Goal: Navigation & Orientation: Find specific page/section

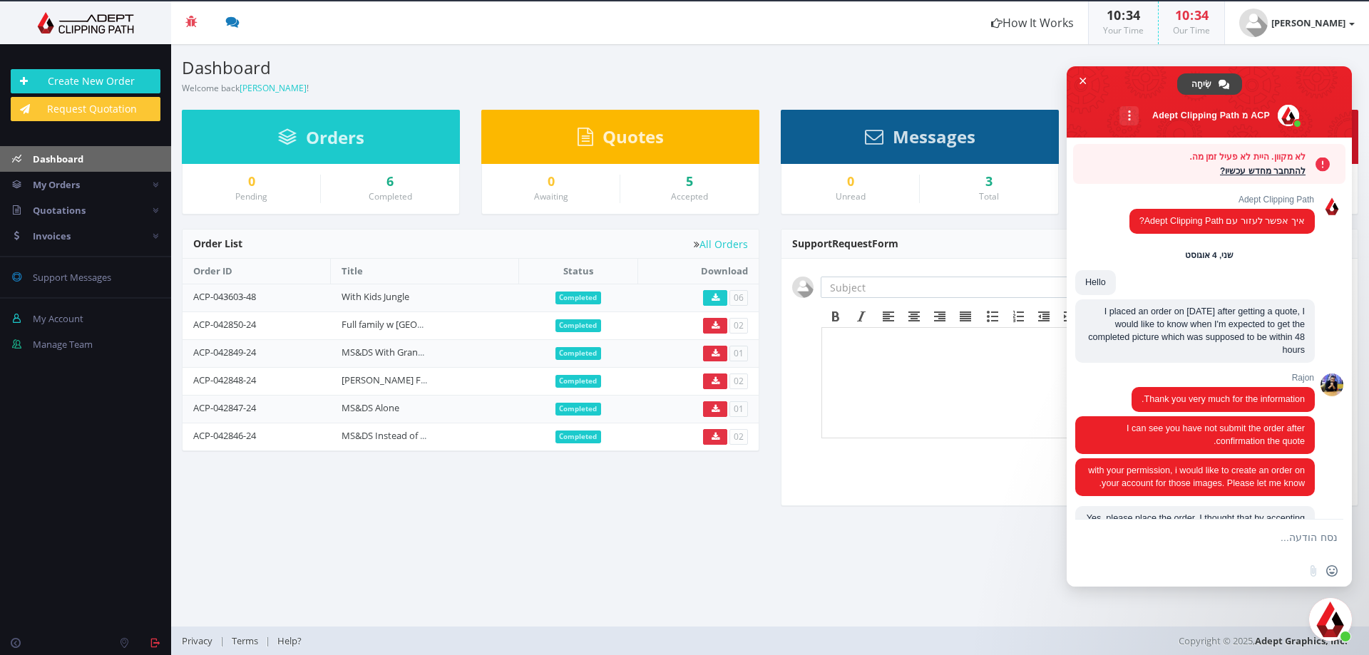
scroll to position [3156, 0]
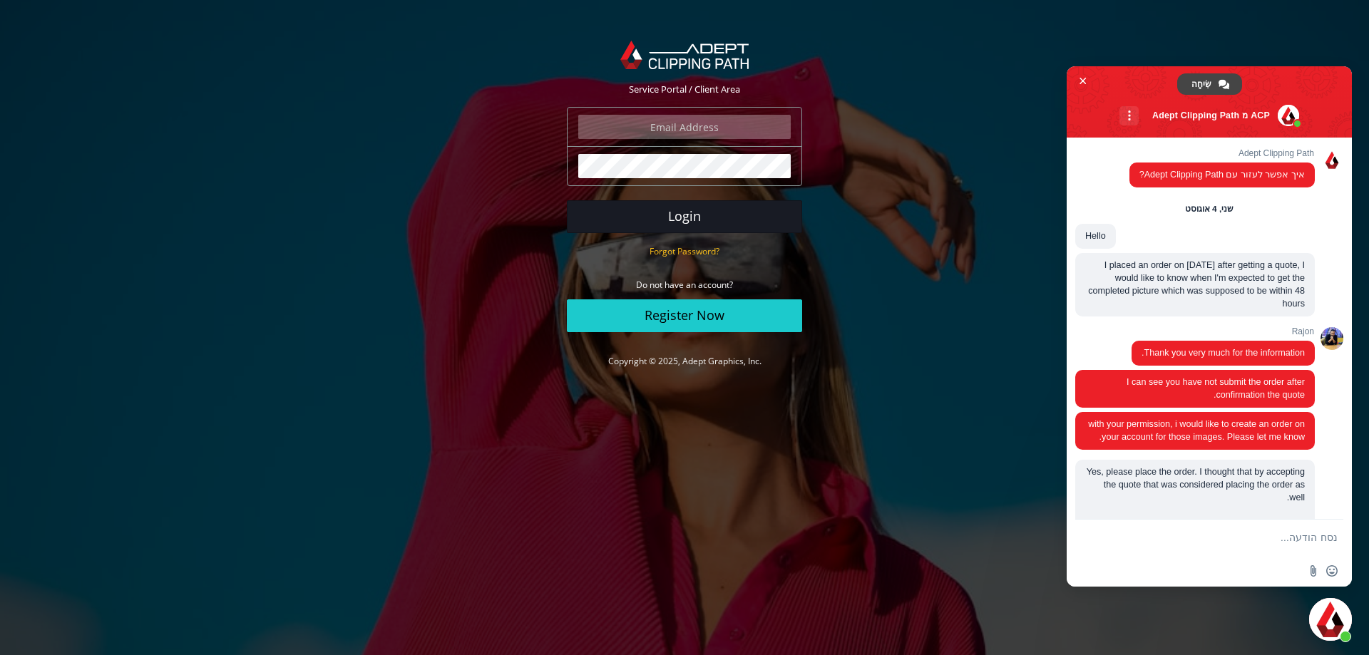
type input "daniel@terem.com"
click at [636, 210] on button "Login" at bounding box center [684, 216] width 235 height 33
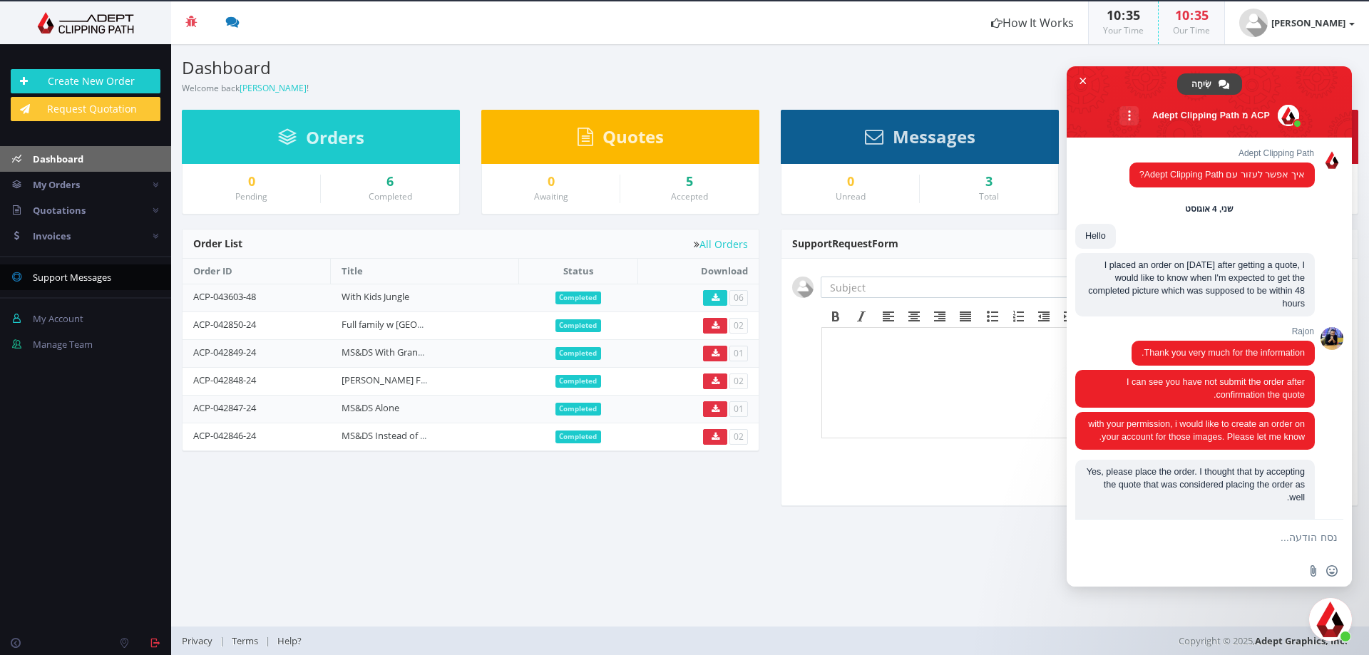
scroll to position [3156, 0]
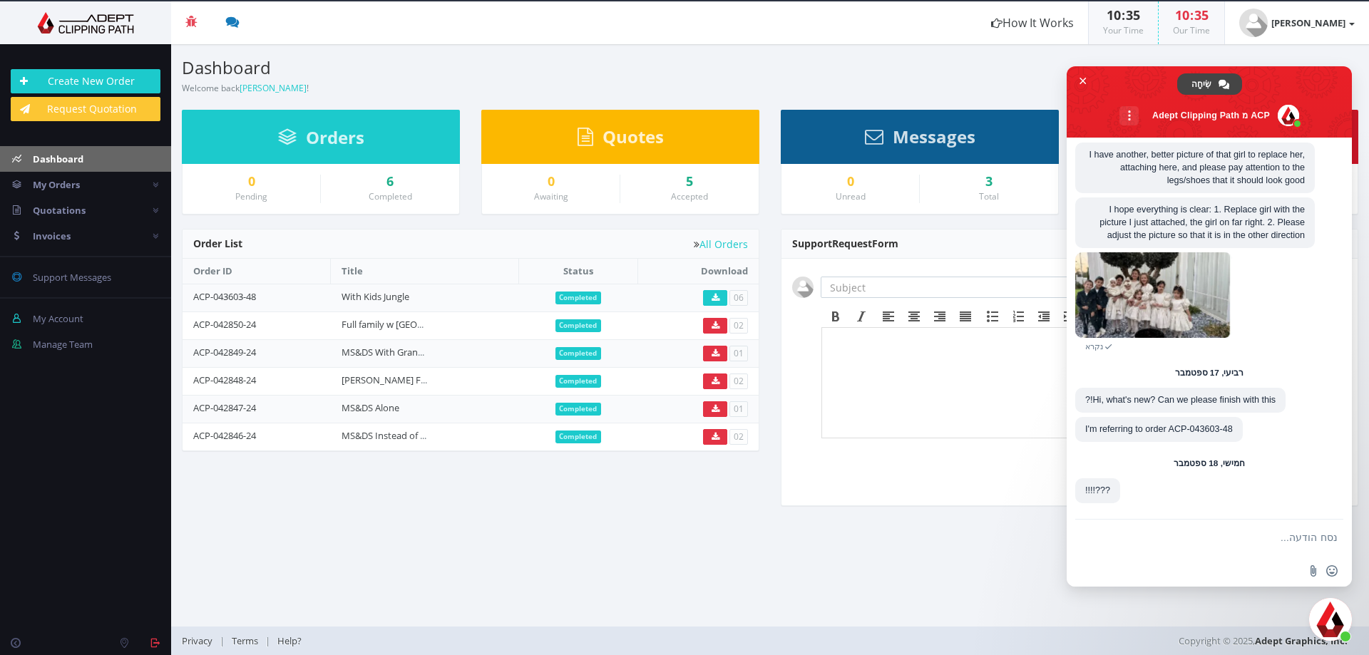
click at [926, 140] on span "Messages" at bounding box center [934, 137] width 83 height 24
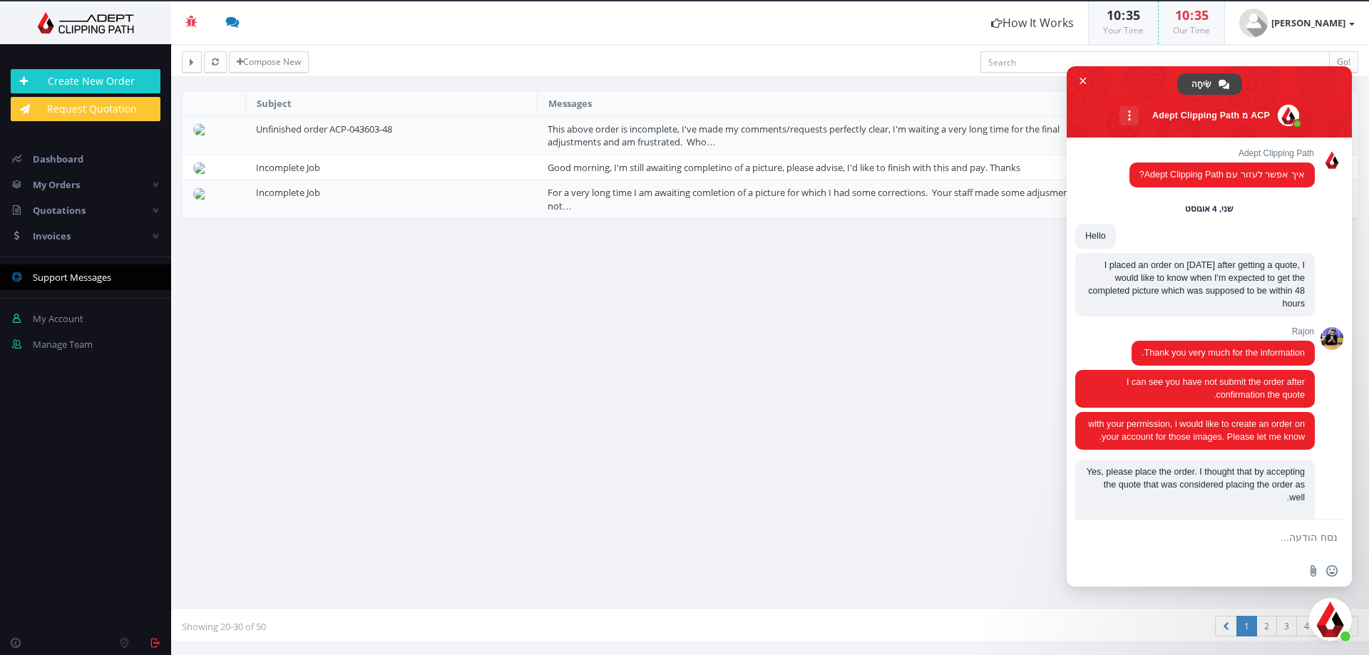
scroll to position [3156, 0]
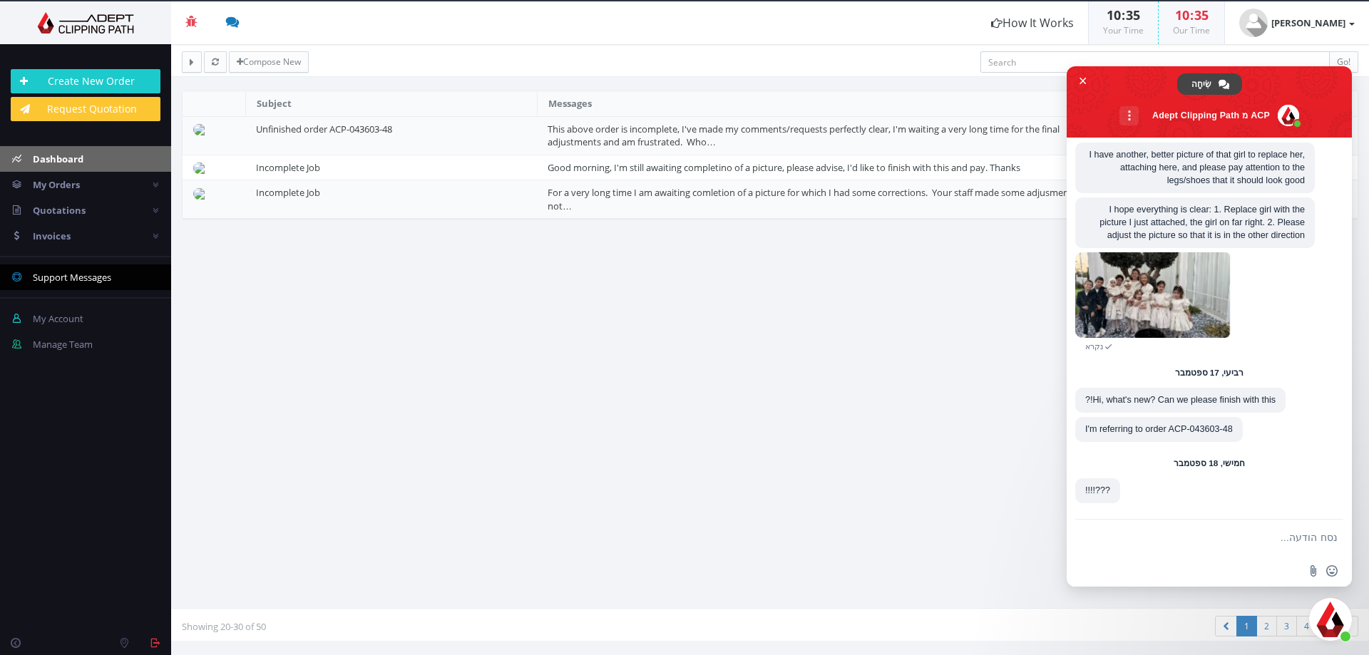
click at [78, 165] on span "Dashboard" at bounding box center [58, 159] width 51 height 13
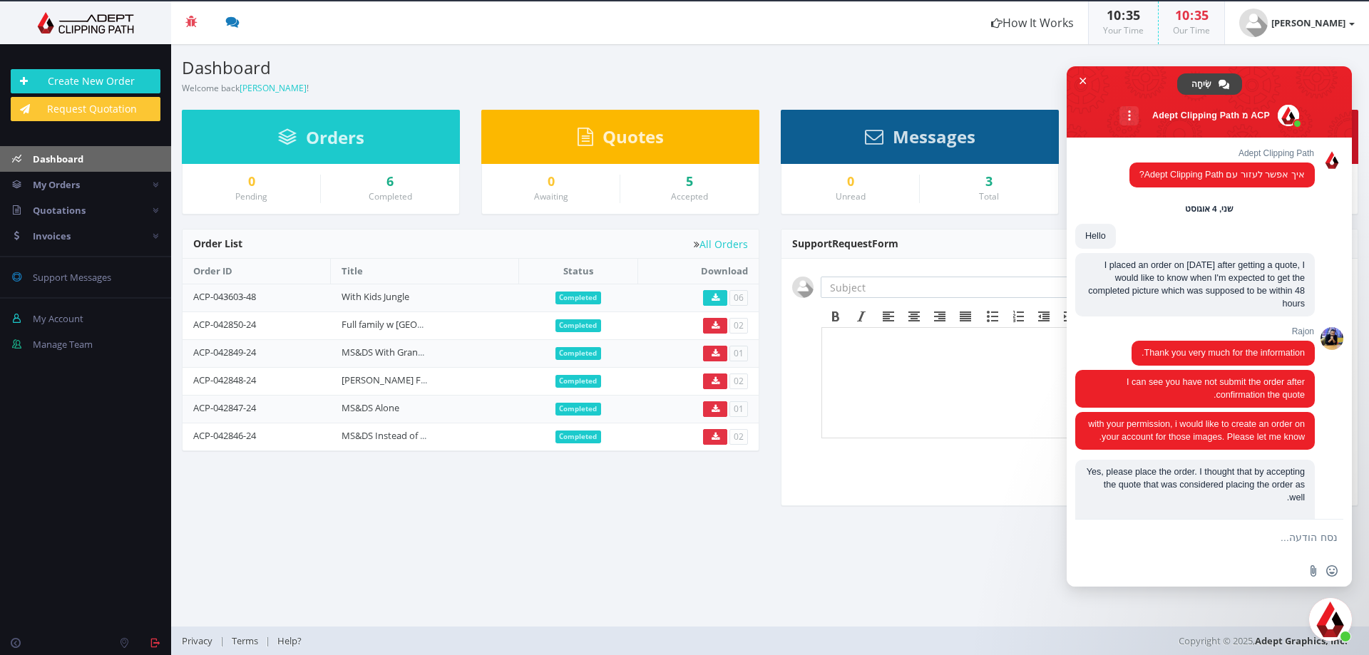
scroll to position [3156, 0]
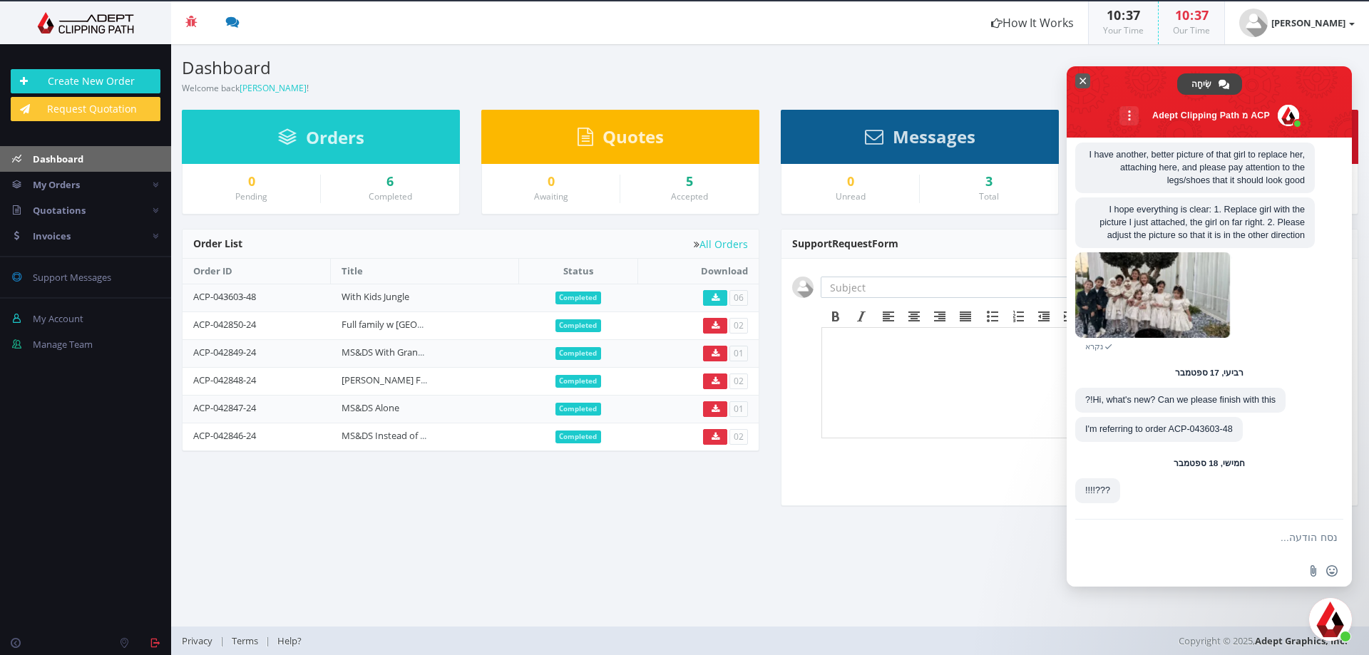
click at [1082, 76] on span "סגור צ'אט" at bounding box center [1082, 80] width 15 height 15
